Goal: Obtain resource: Obtain resource

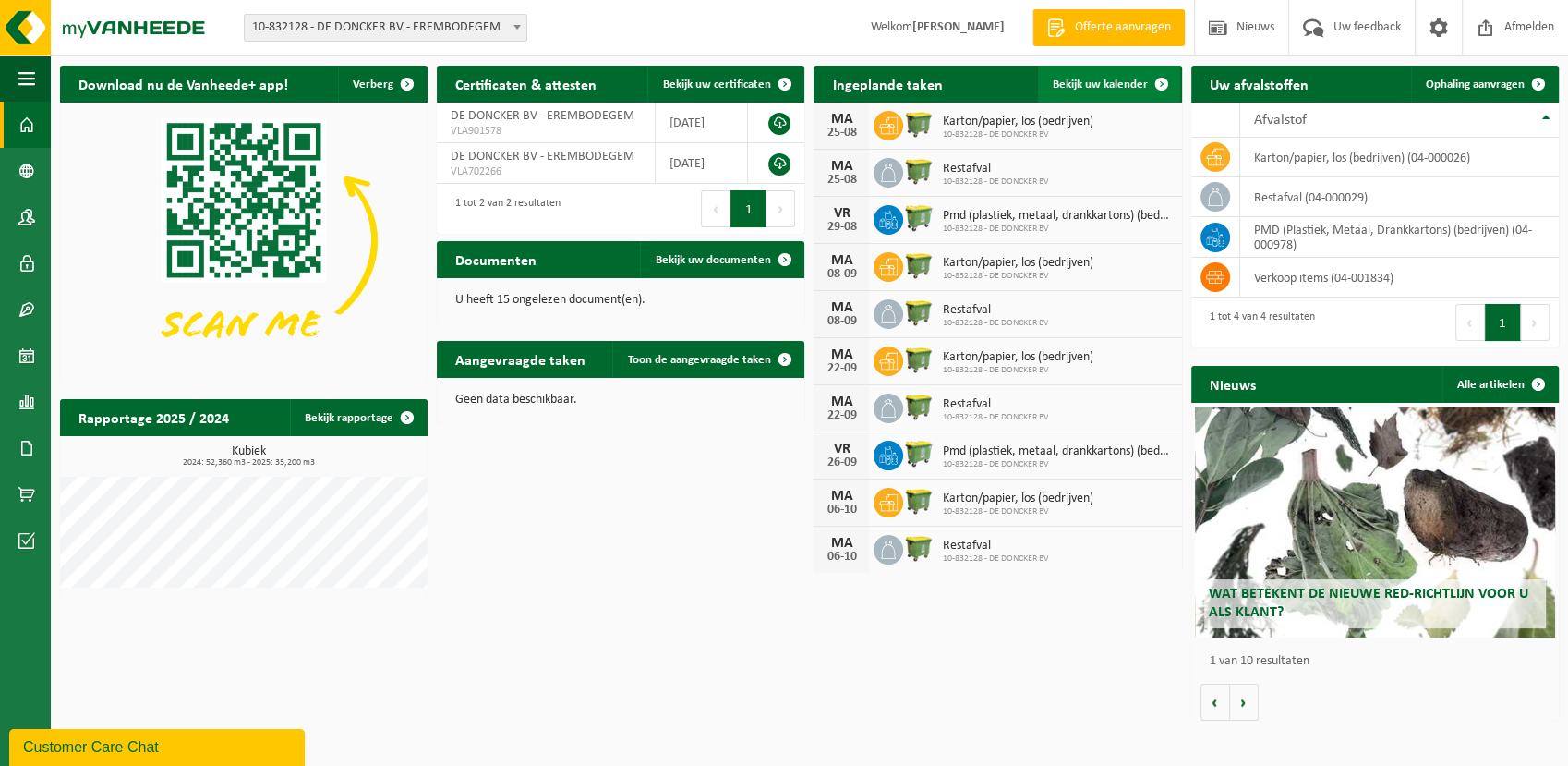
click at [1071, 85] on span "Bekijk uw kalender" at bounding box center [1100, 84] width 95 height 12
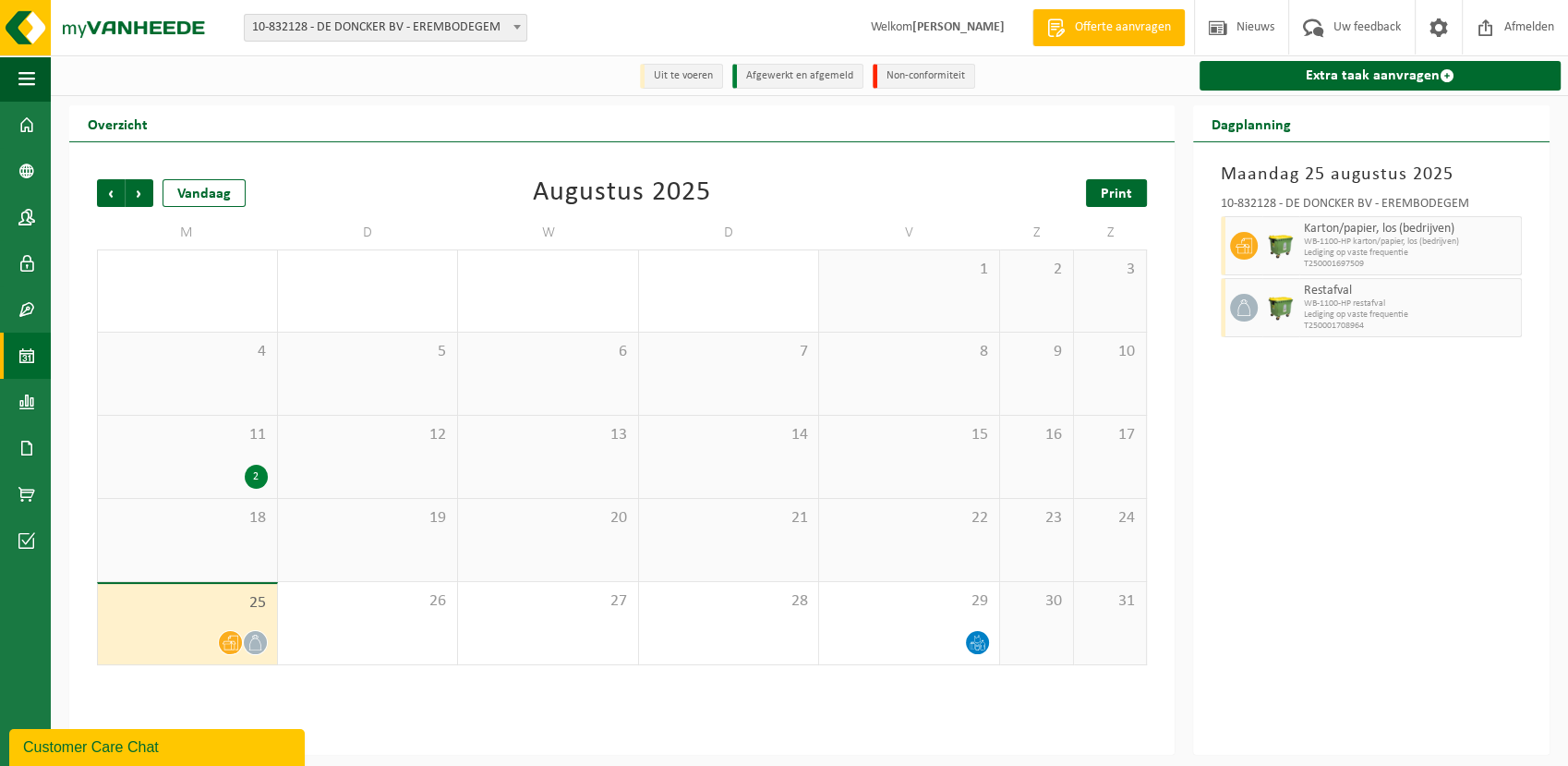
click at [1110, 190] on span "Print" at bounding box center [1116, 194] width 31 height 15
click at [141, 202] on span "Volgende" at bounding box center [139, 192] width 27 height 27
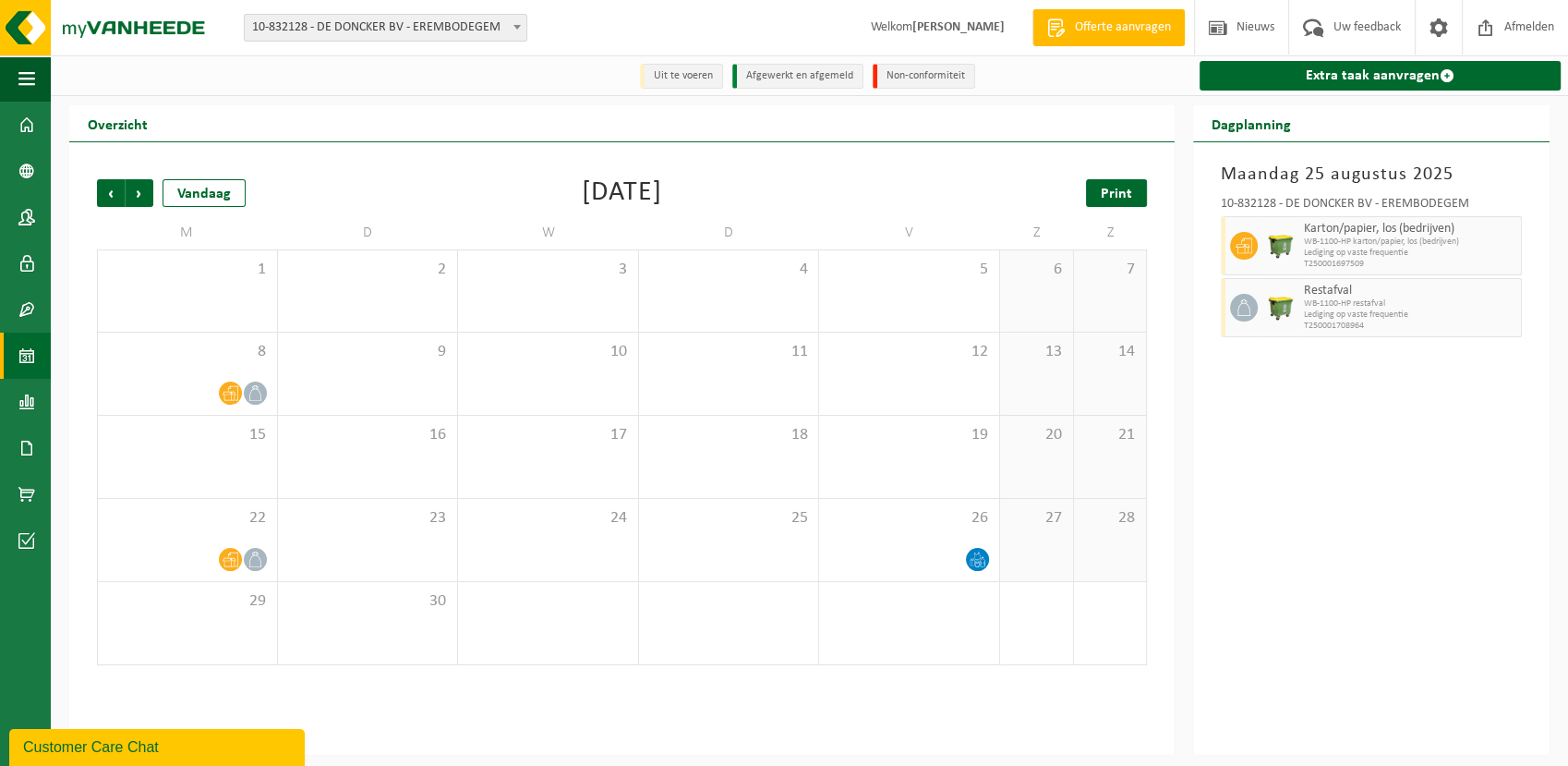
click at [1115, 199] on span "Print" at bounding box center [1116, 194] width 31 height 15
click at [135, 189] on span "Volgende" at bounding box center [139, 192] width 27 height 27
click at [1111, 191] on span "Print" at bounding box center [1116, 194] width 31 height 15
click at [141, 199] on span "Volgende" at bounding box center [139, 192] width 27 height 27
click at [140, 198] on span "Volgende" at bounding box center [139, 192] width 27 height 27
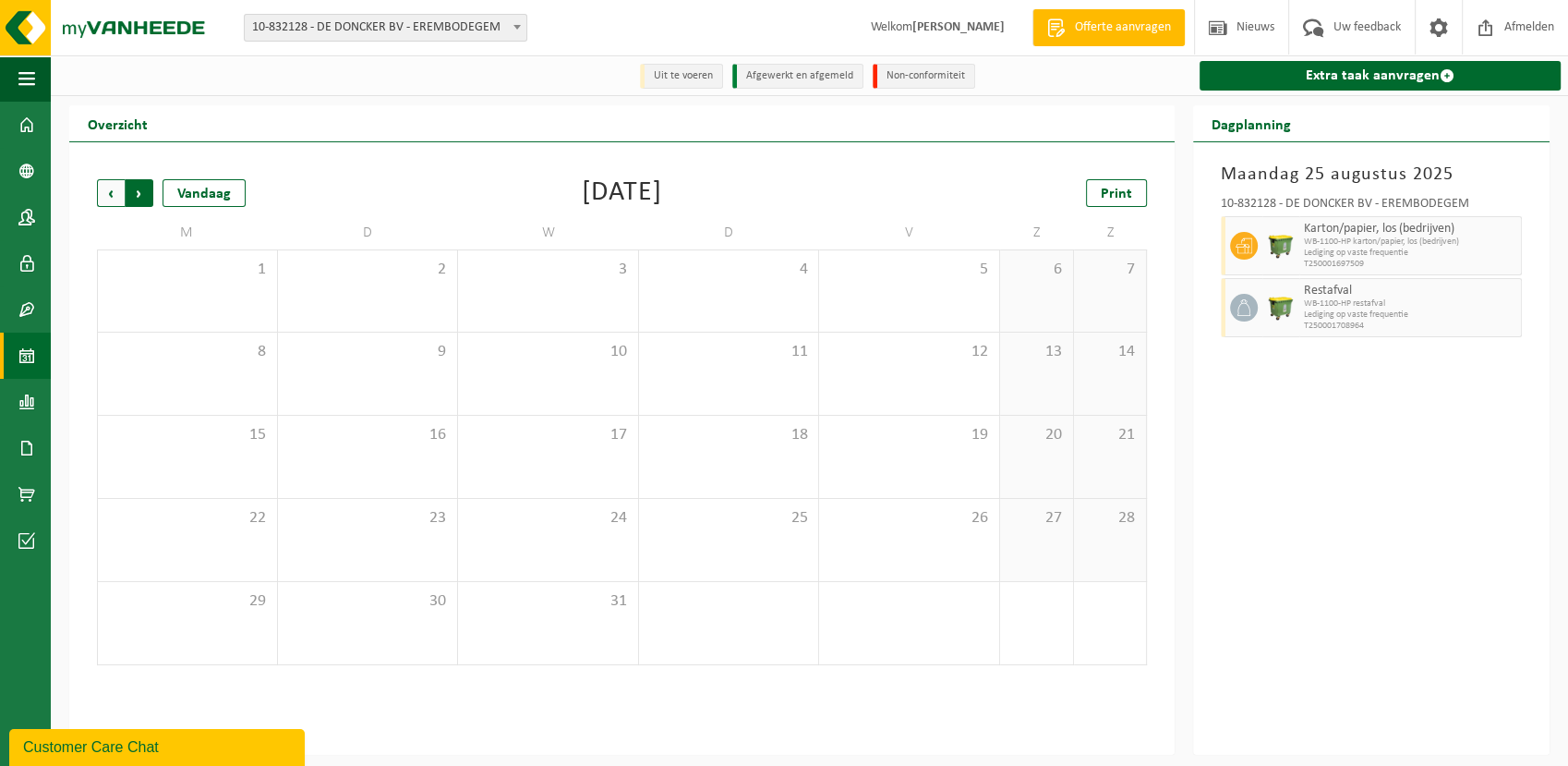
click at [100, 196] on span "Vorige" at bounding box center [110, 192] width 27 height 27
